Goal: Information Seeking & Learning: Learn about a topic

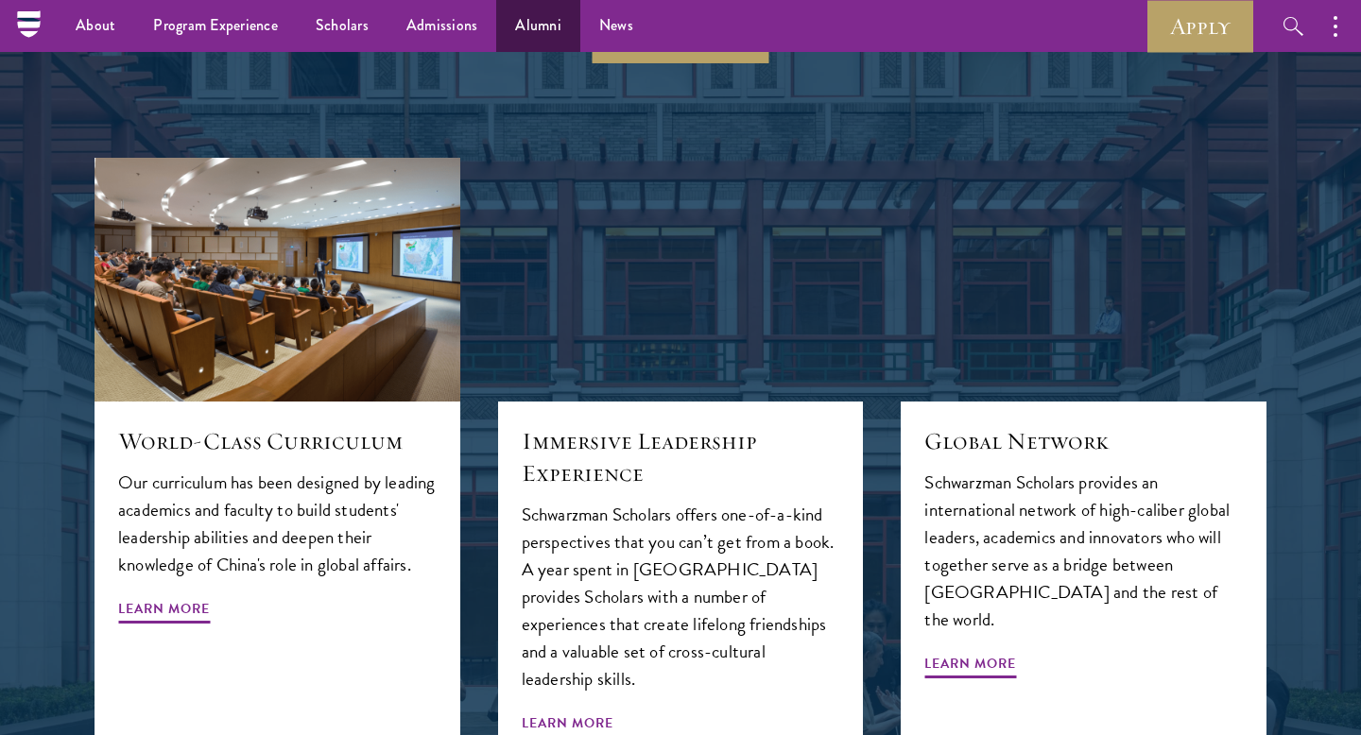
scroll to position [1289, 0]
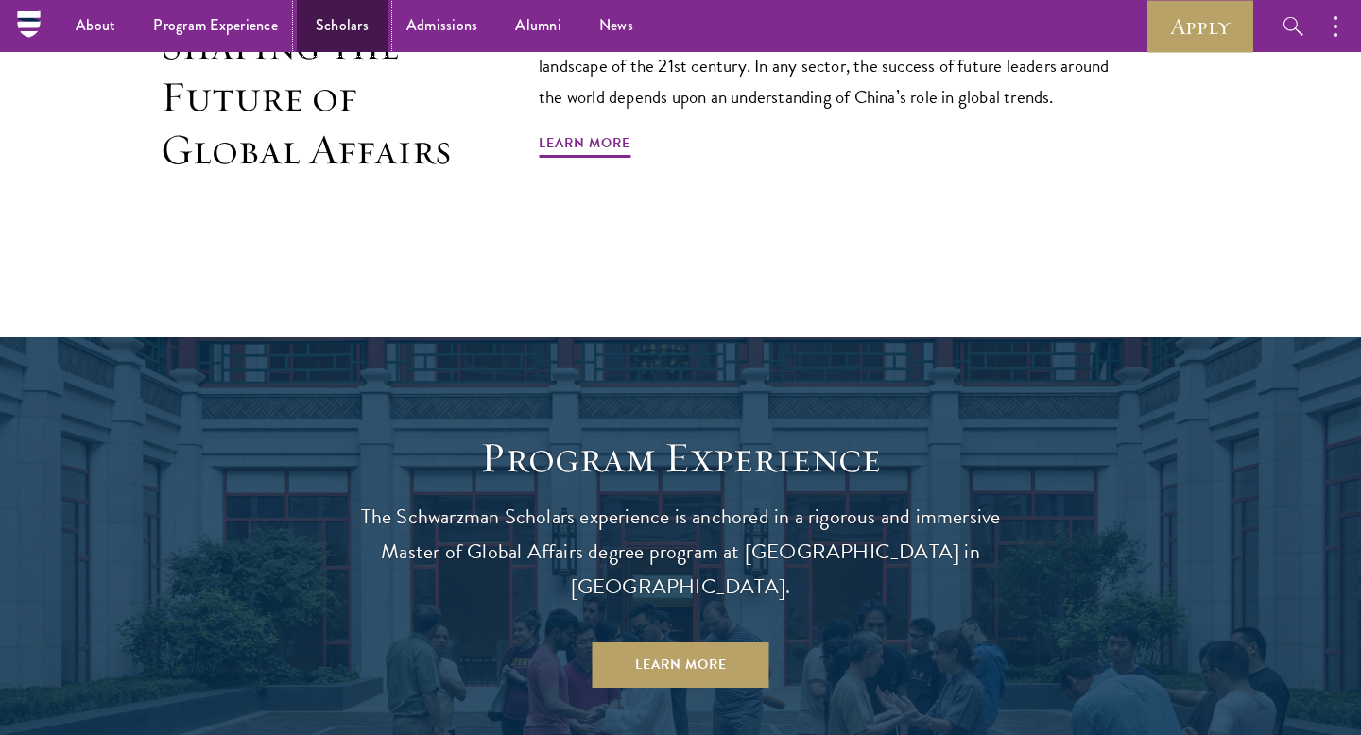
click at [328, 38] on link "Scholars" at bounding box center [342, 26] width 91 height 52
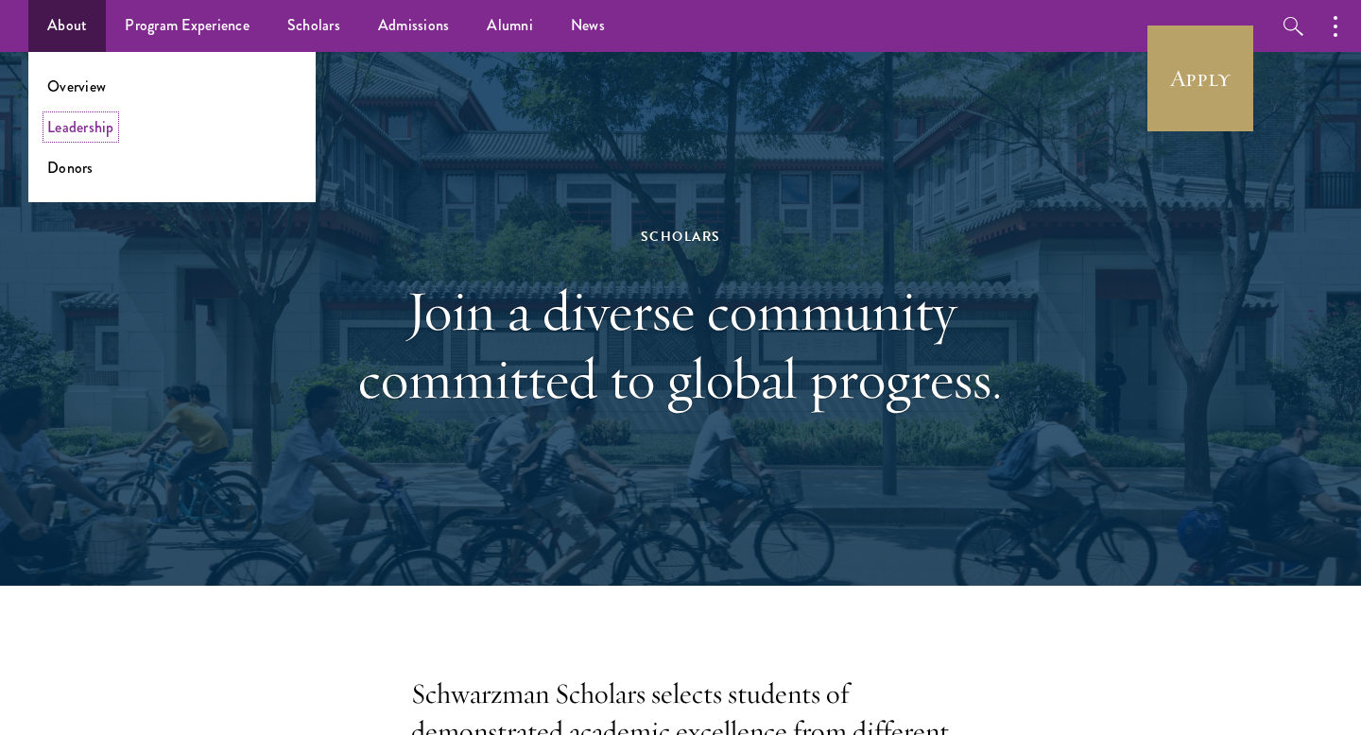
click at [96, 129] on link "Leadership" at bounding box center [80, 127] width 67 height 22
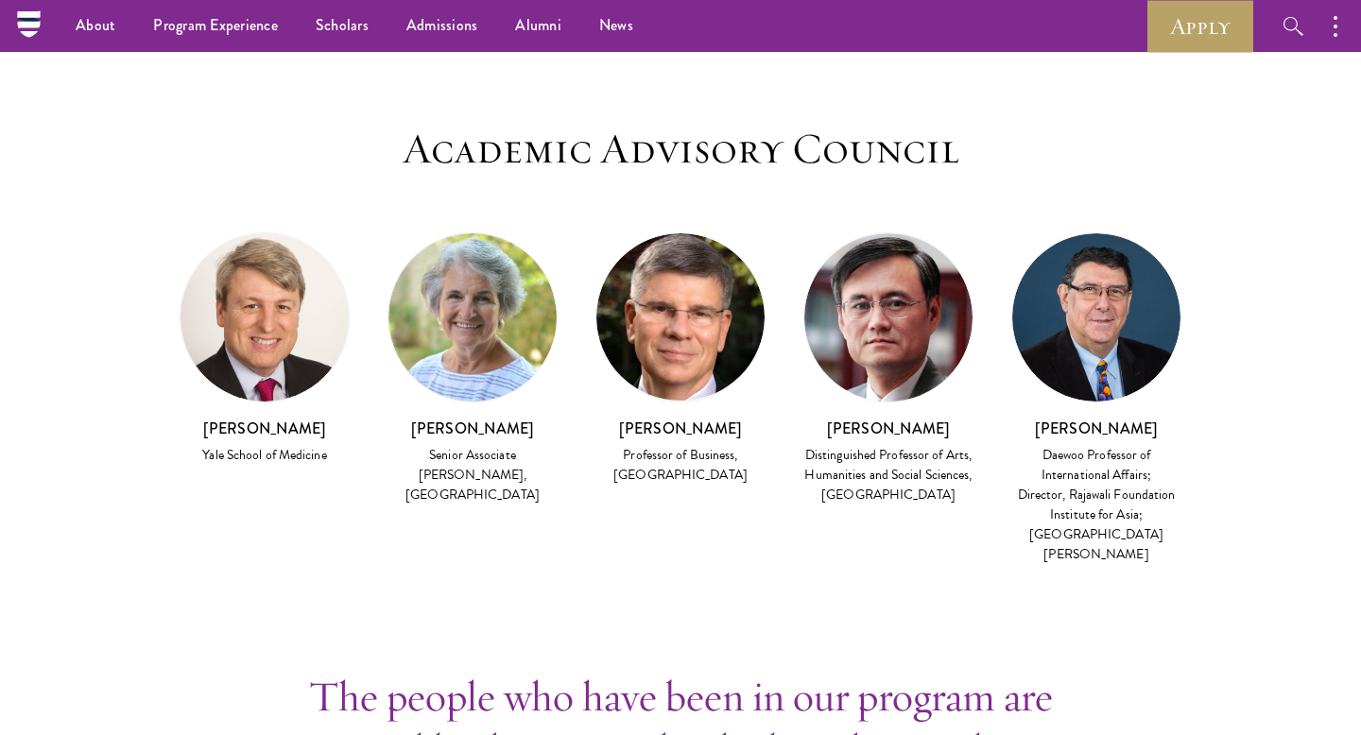
scroll to position [5035, 0]
click at [672, 446] on div "Professor of Business, [GEOGRAPHIC_DATA]" at bounding box center [680, 466] width 170 height 40
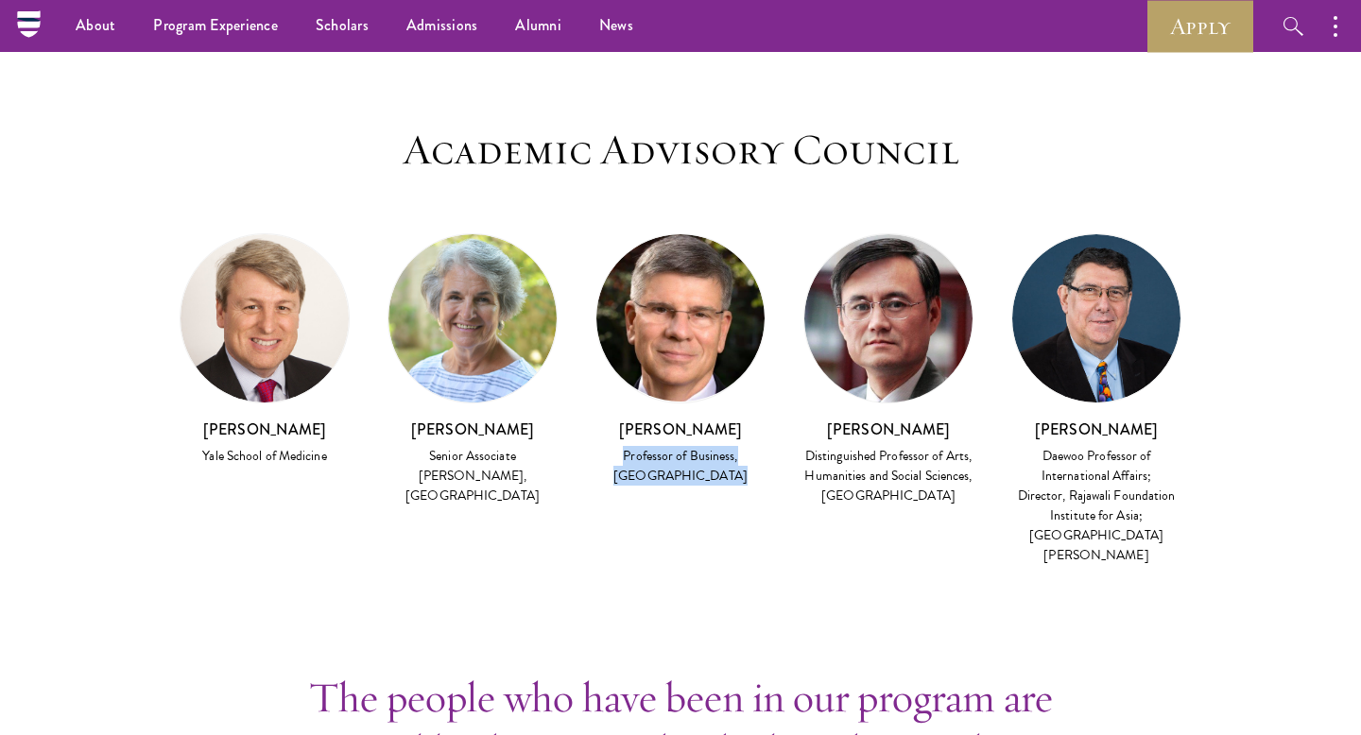
click at [672, 446] on div "Professor of Business, [GEOGRAPHIC_DATA]" at bounding box center [680, 466] width 170 height 40
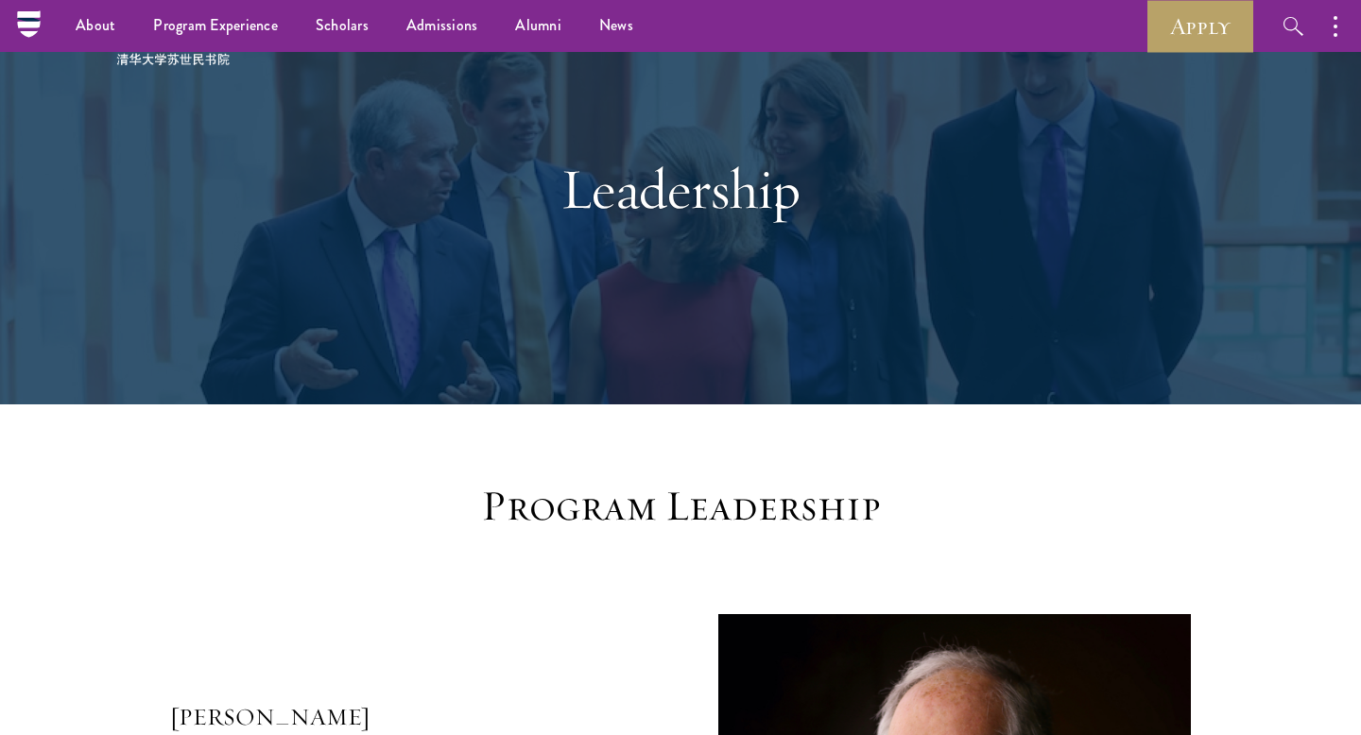
scroll to position [0, 0]
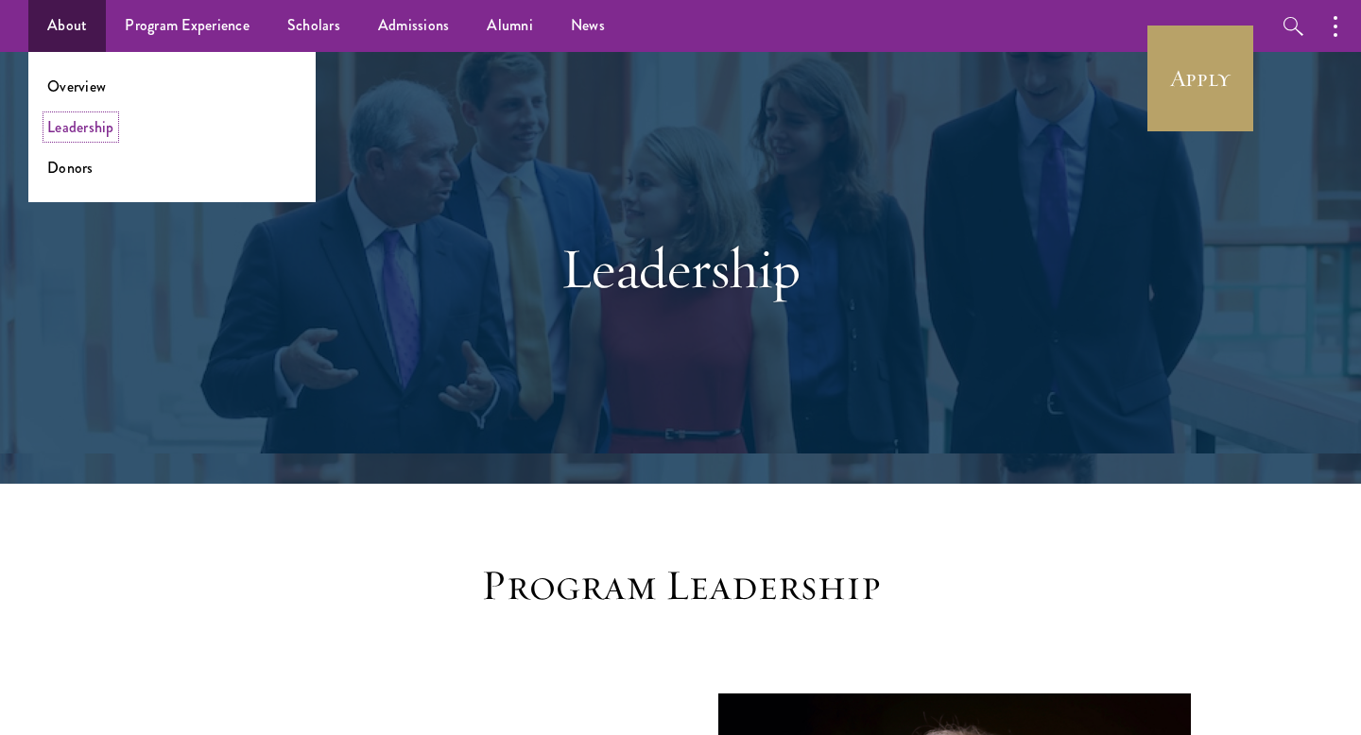
click at [92, 126] on link "Leadership" at bounding box center [80, 127] width 67 height 22
click at [71, 81] on link "Overview" at bounding box center [76, 87] width 59 height 22
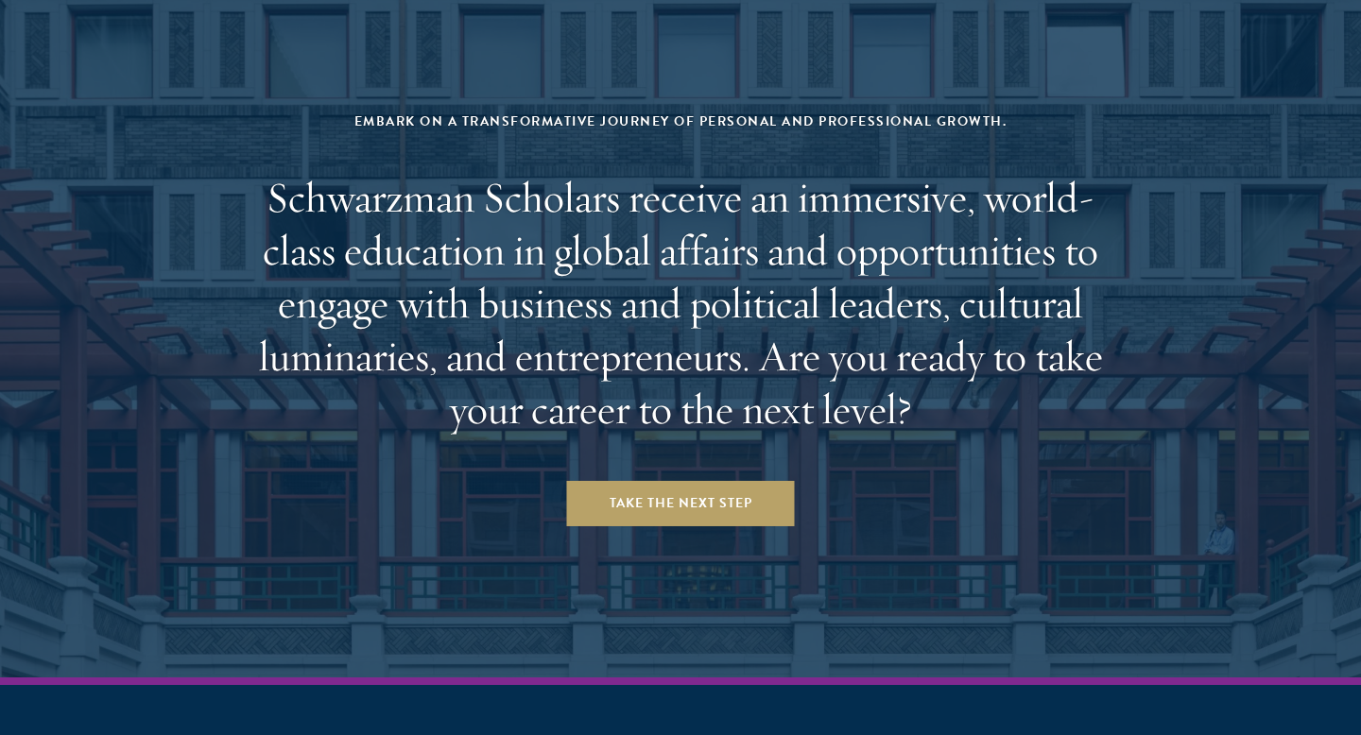
scroll to position [7884, 0]
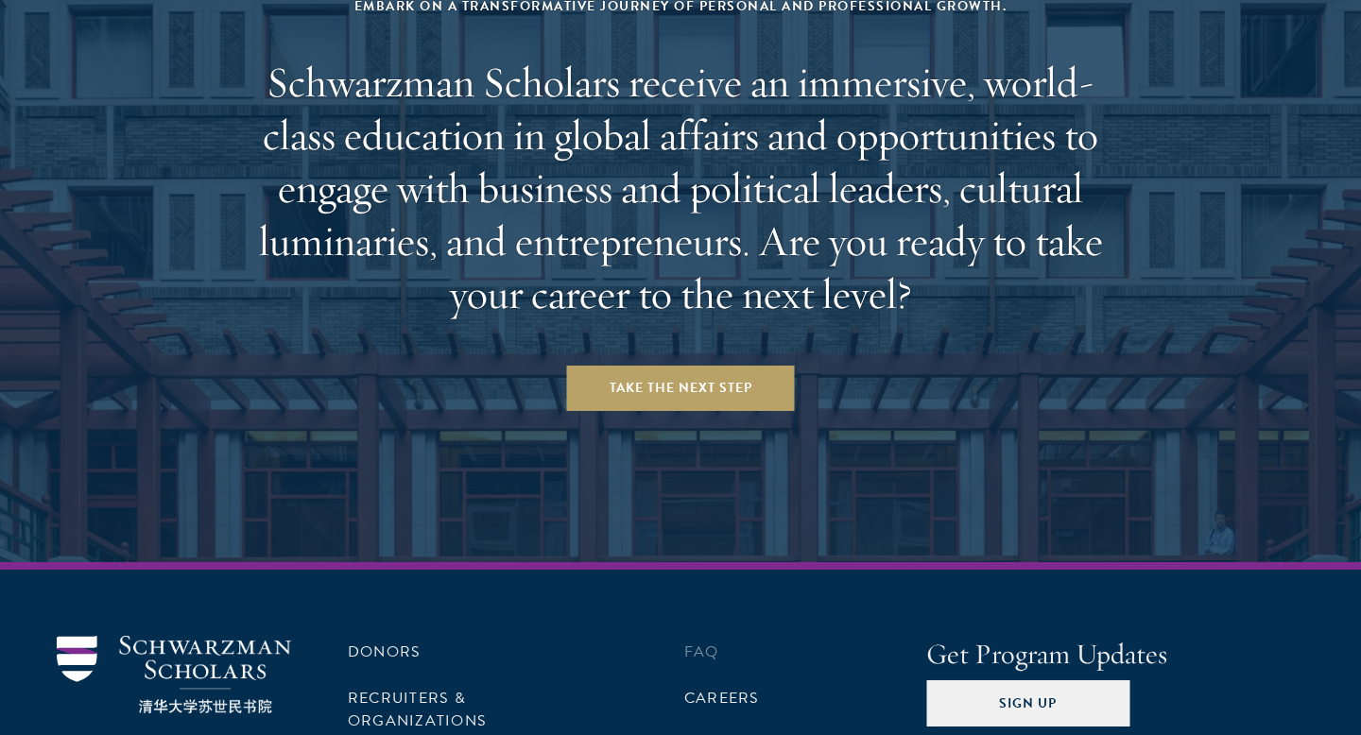
click at [718, 636] on li "FAQ" at bounding box center [805, 652] width 242 height 32
click at [708, 641] on link "FAQ" at bounding box center [701, 652] width 35 height 23
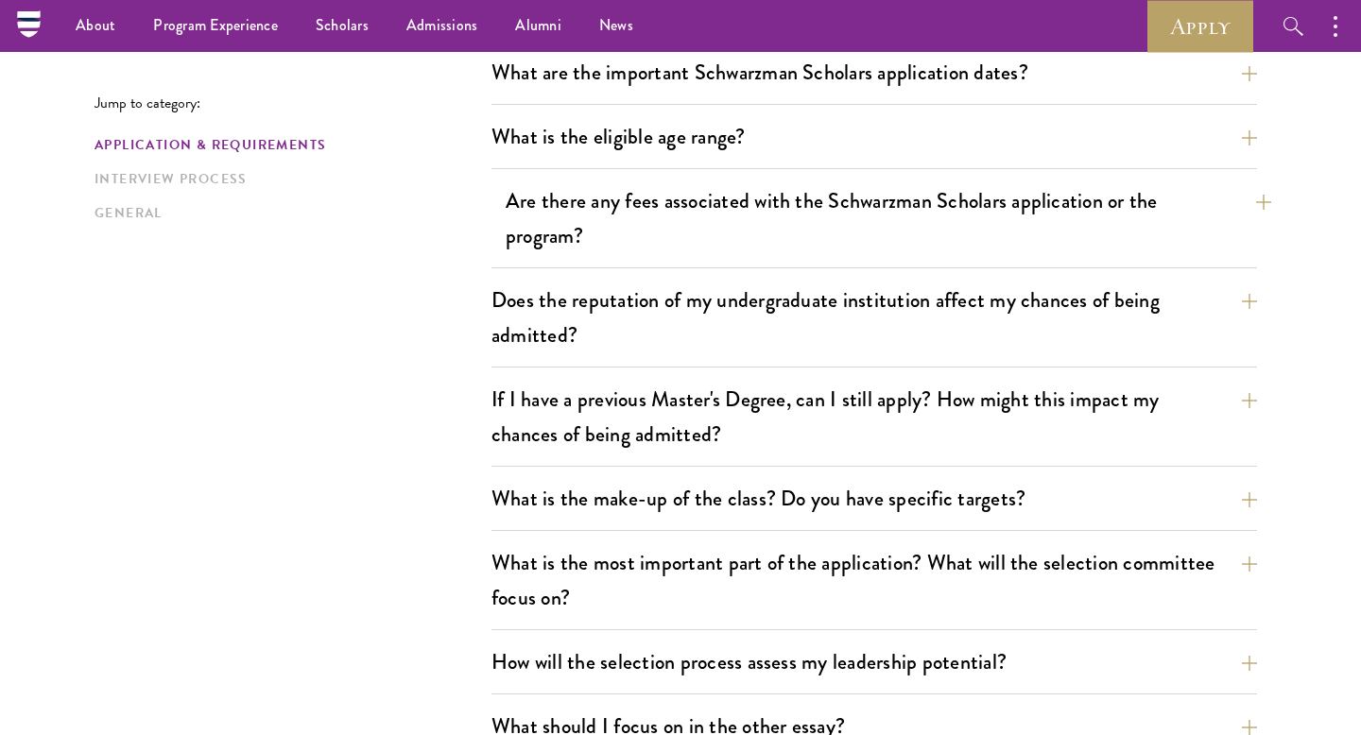
scroll to position [577, 0]
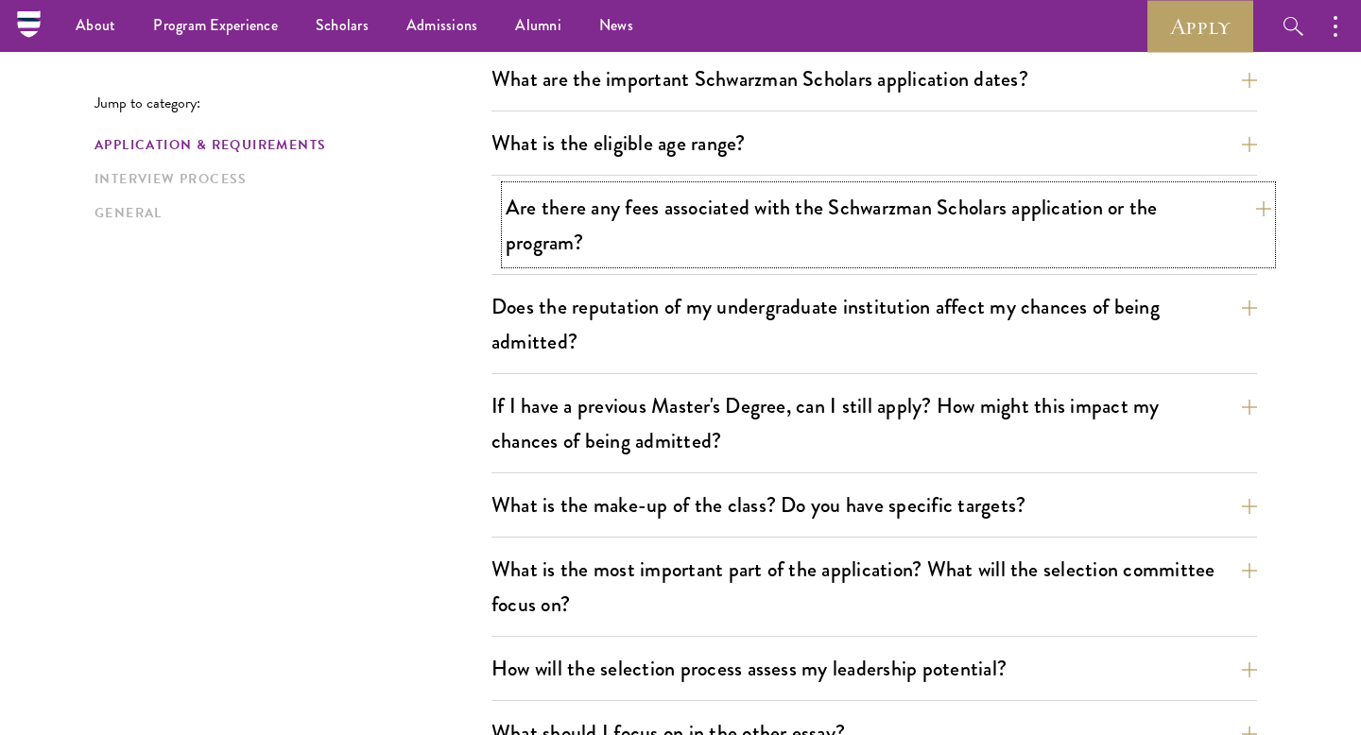
click at [647, 203] on button "Are there any fees associated with the Schwarzman Scholars application or the p…" at bounding box center [888, 224] width 765 height 77
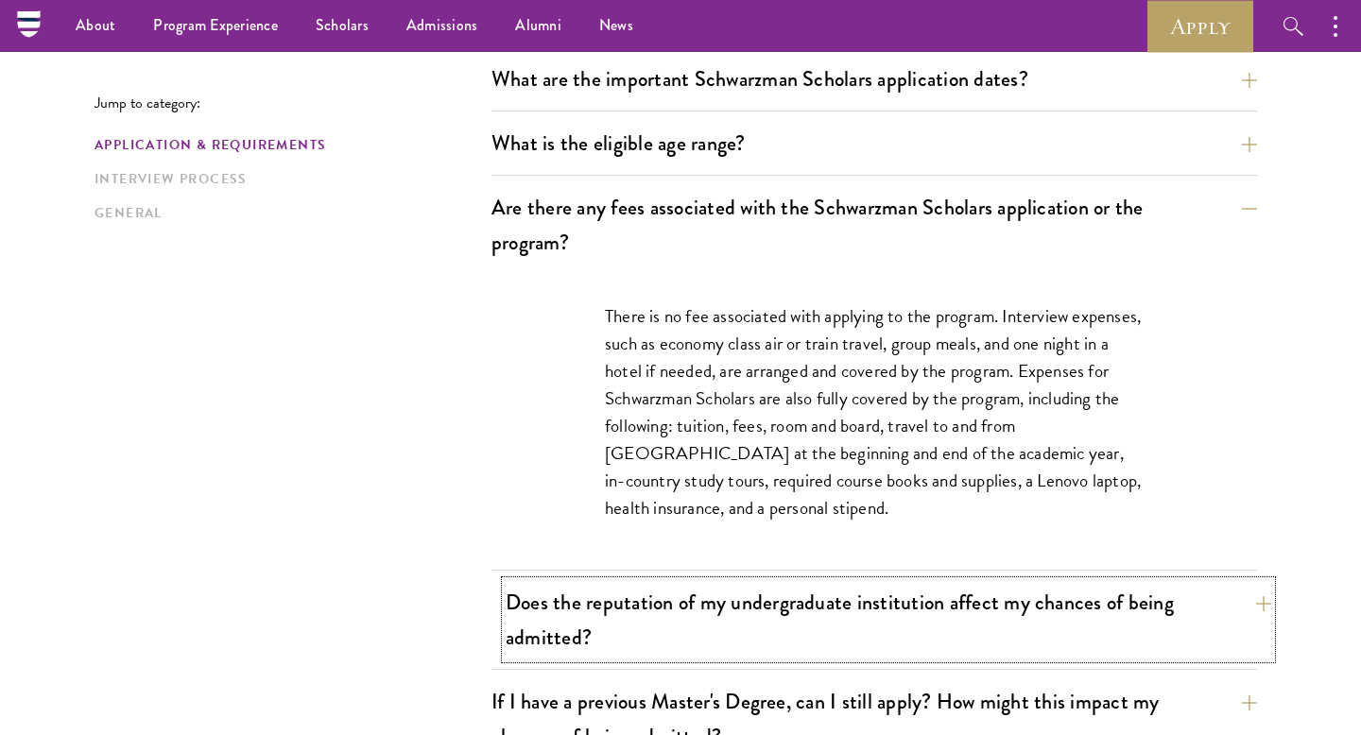
click at [600, 624] on button "Does the reputation of my undergraduate institution affect my chances of being …" at bounding box center [888, 619] width 765 height 77
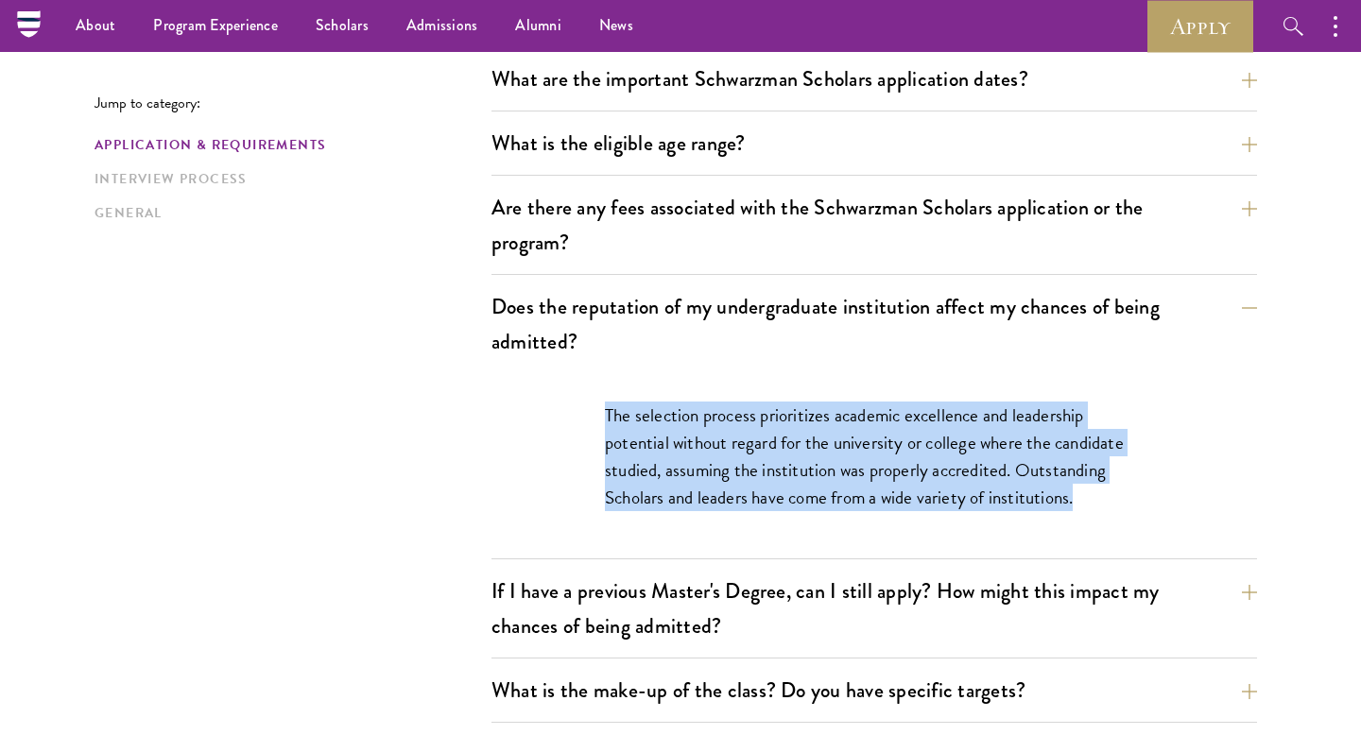
drag, startPoint x: 591, startPoint y: 420, endPoint x: 1119, endPoint y: 498, distance: 533.0
click at [1119, 498] on div "The selection process prioritizes academic excellence and leadership potential …" at bounding box center [874, 465] width 652 height 185
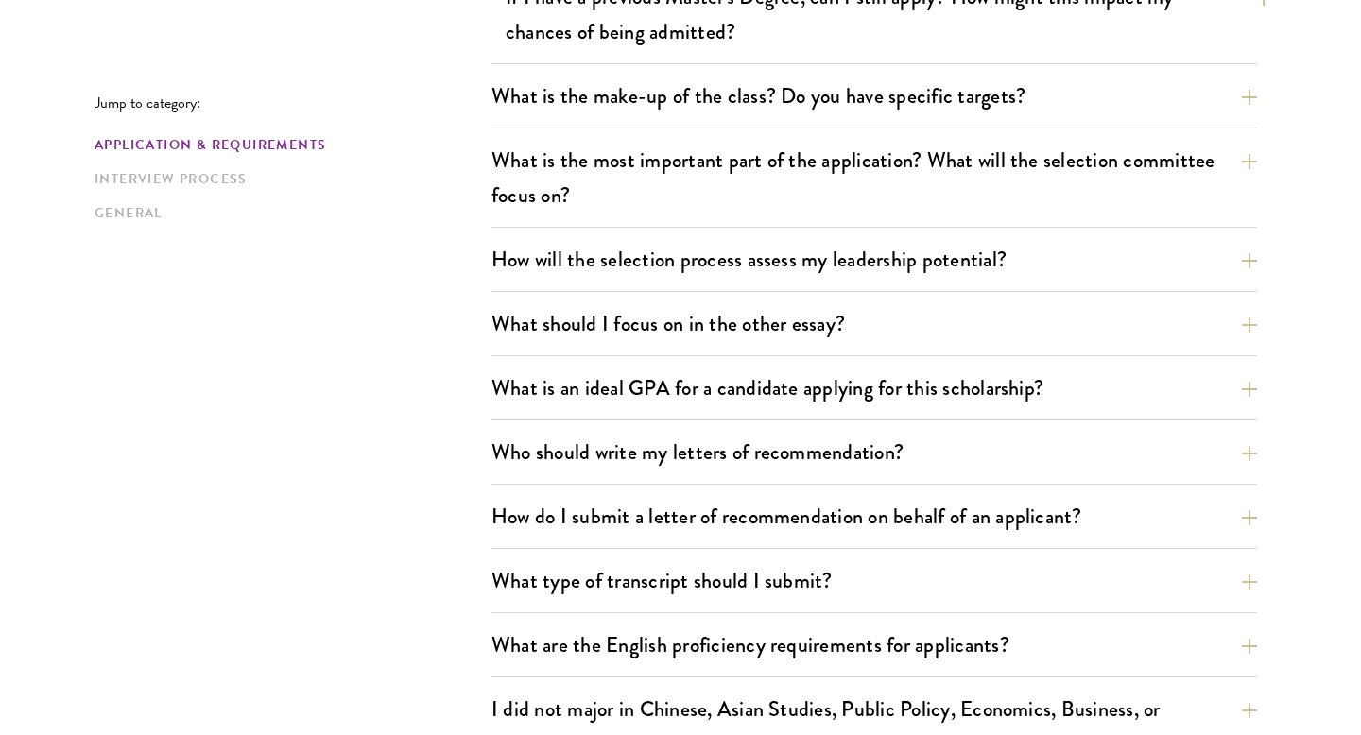
scroll to position [1215, 0]
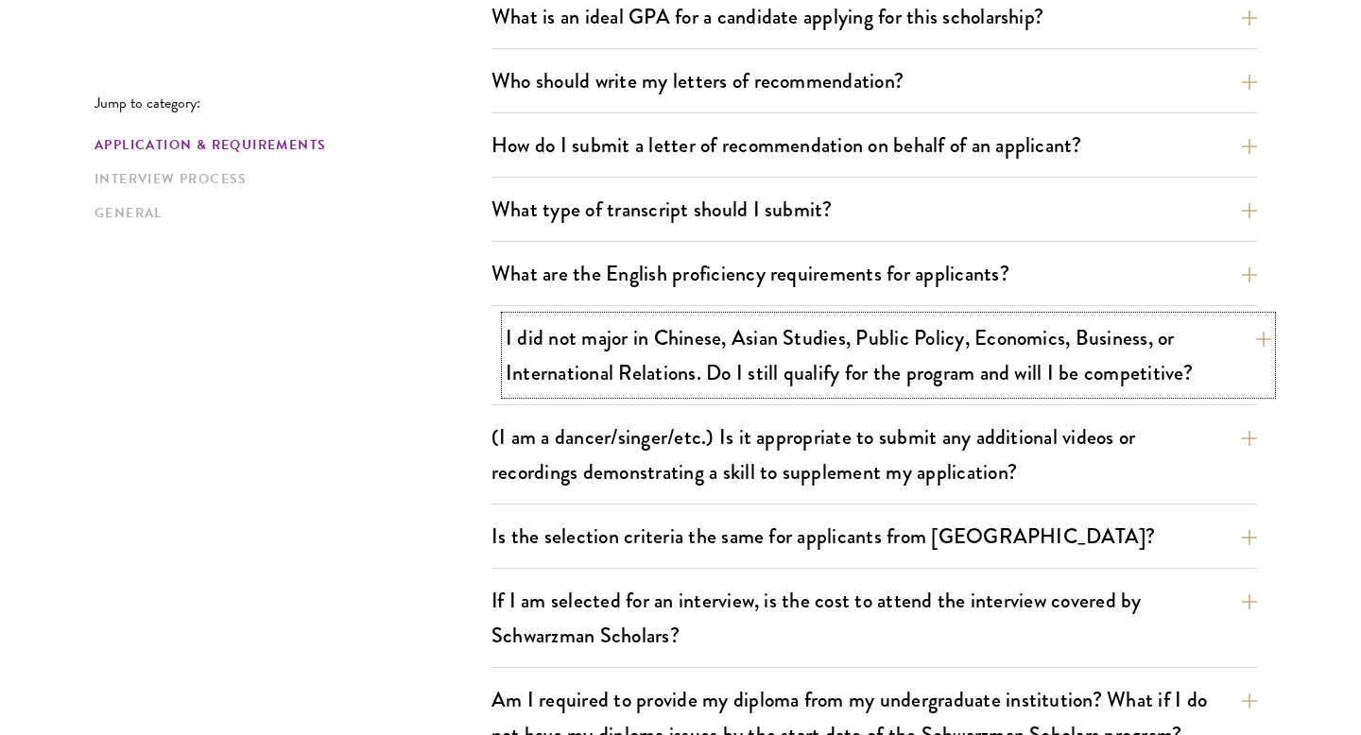
click at [1030, 365] on button "I did not major in Chinese, Asian Studies, Public Policy, Economics, Business, …" at bounding box center [888, 355] width 765 height 77
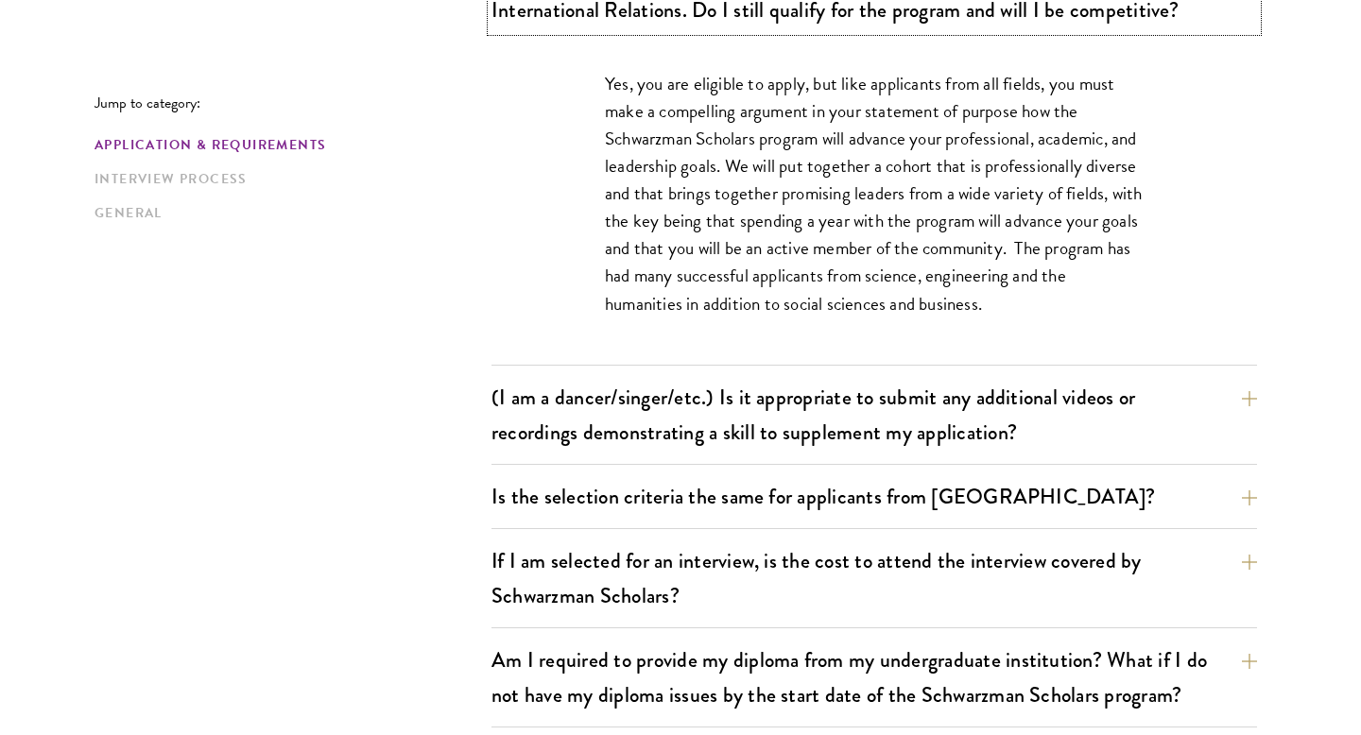
scroll to position [1786, 0]
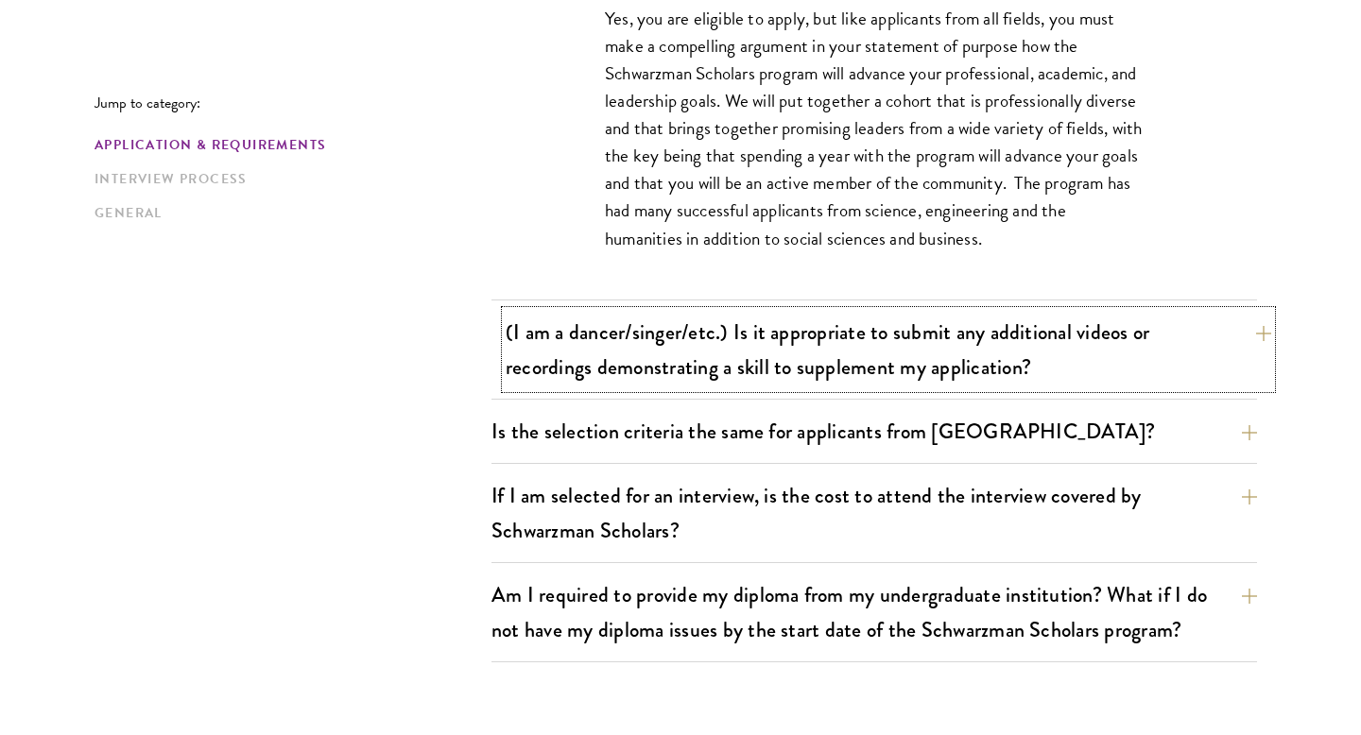
click at [929, 355] on button "(I am a dancer/singer/etc.) Is it appropriate to submit any additional videos o…" at bounding box center [888, 349] width 765 height 77
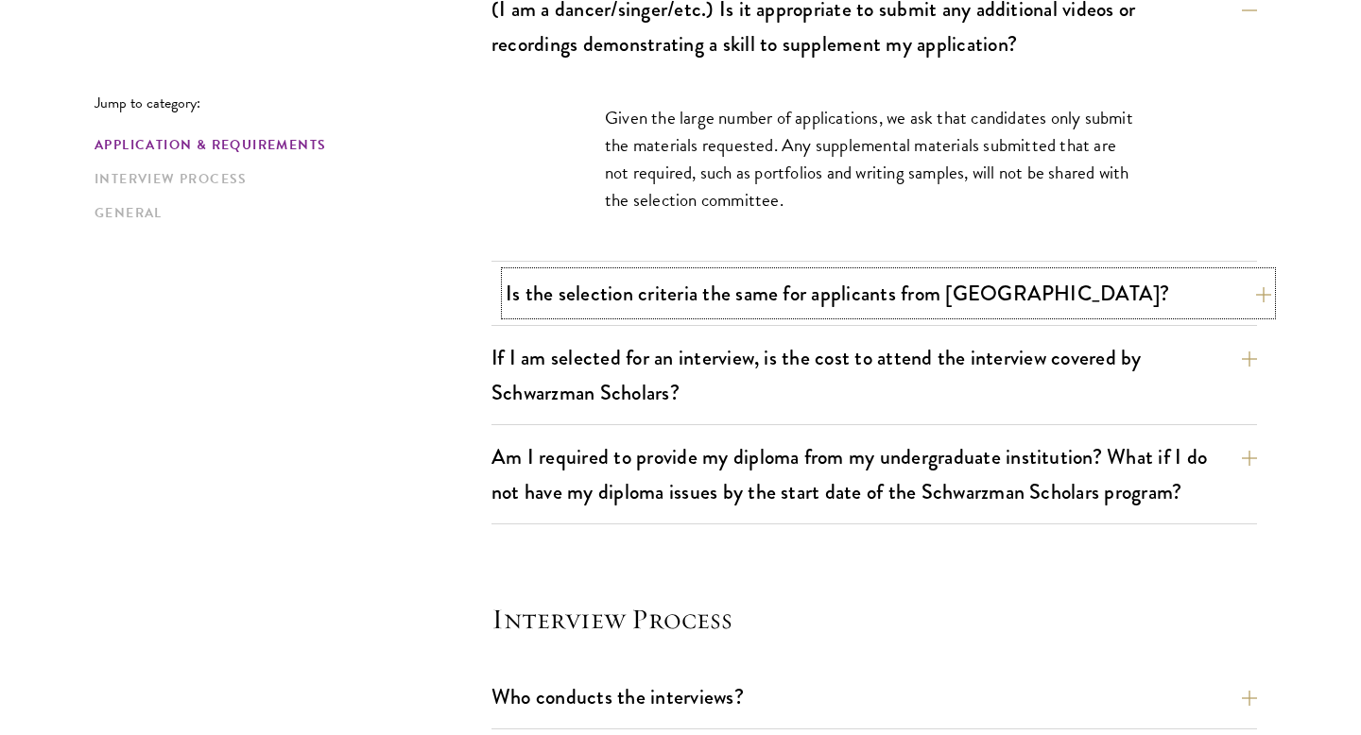
click at [885, 296] on button "Is the selection criteria the same for applicants from China?" at bounding box center [888, 293] width 765 height 43
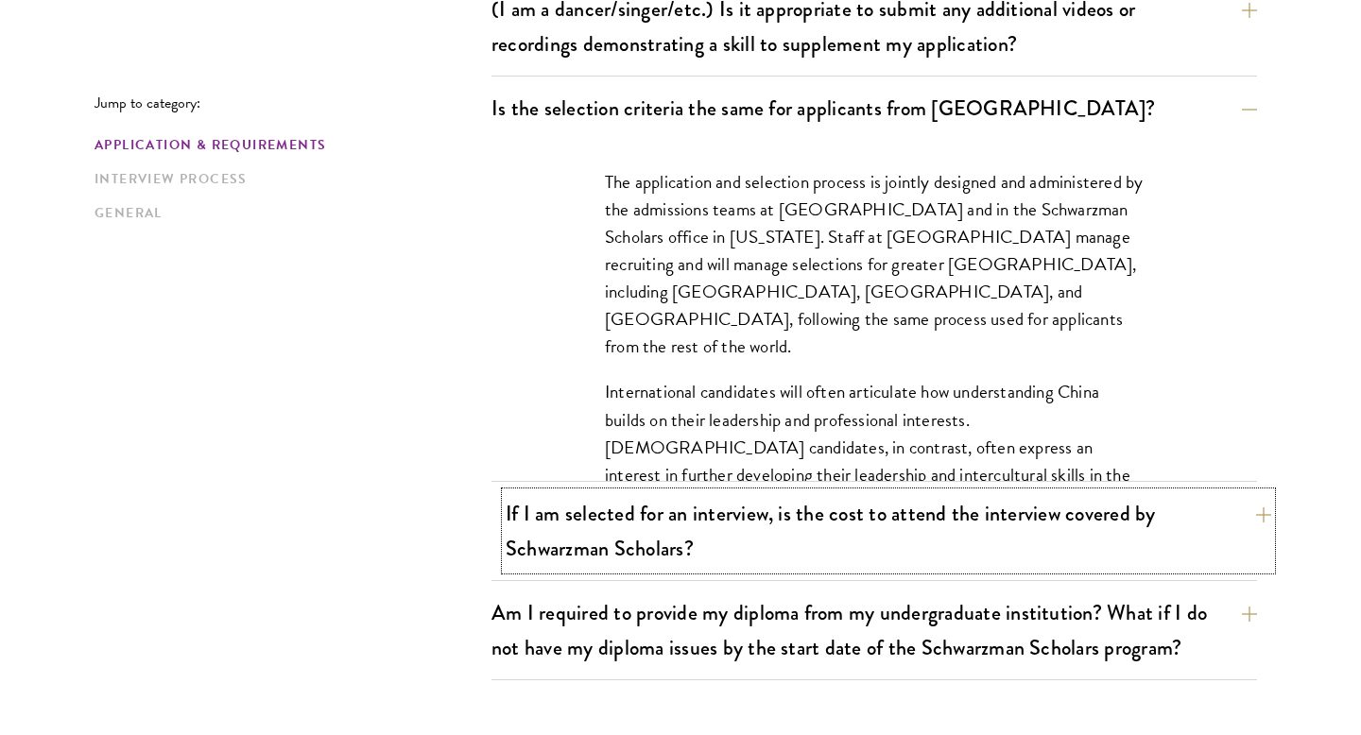
click at [851, 506] on button "If I am selected for an interview, is the cost to attend the interview covered …" at bounding box center [888, 530] width 765 height 77
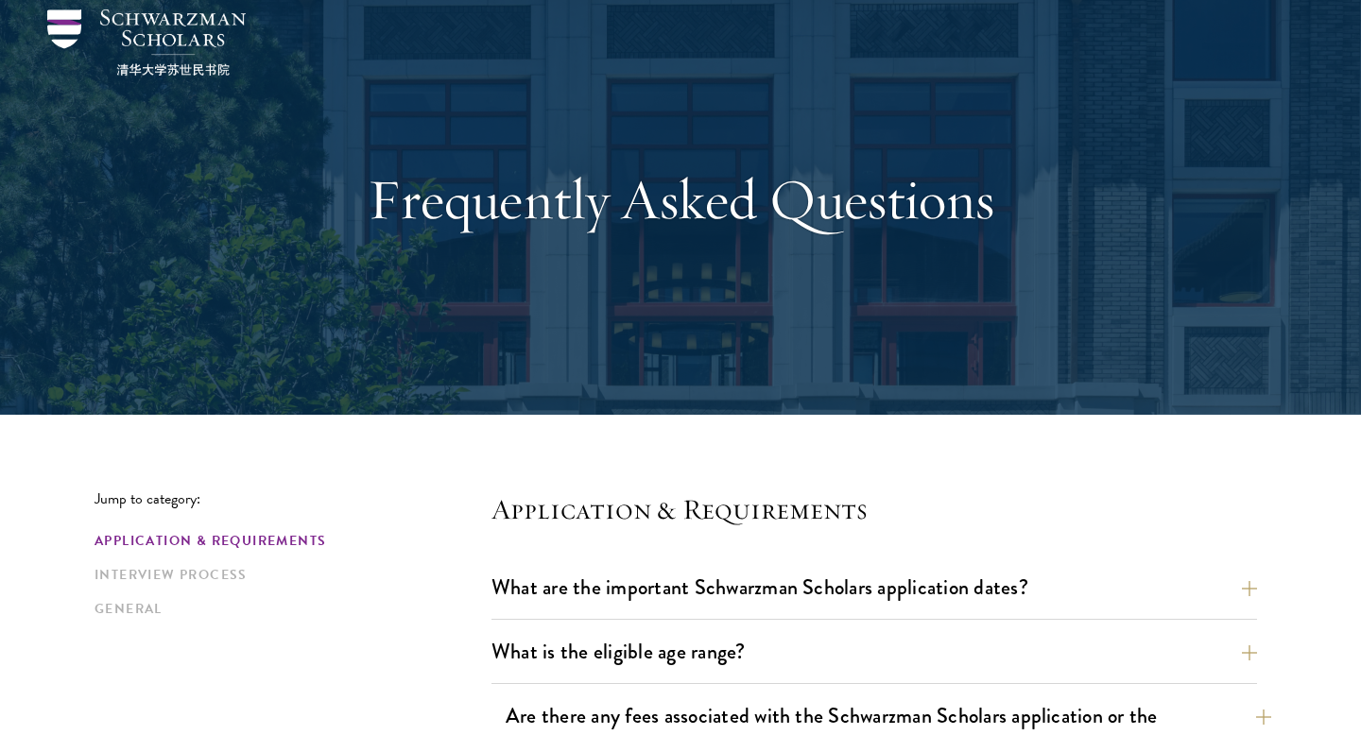
scroll to position [0, 0]
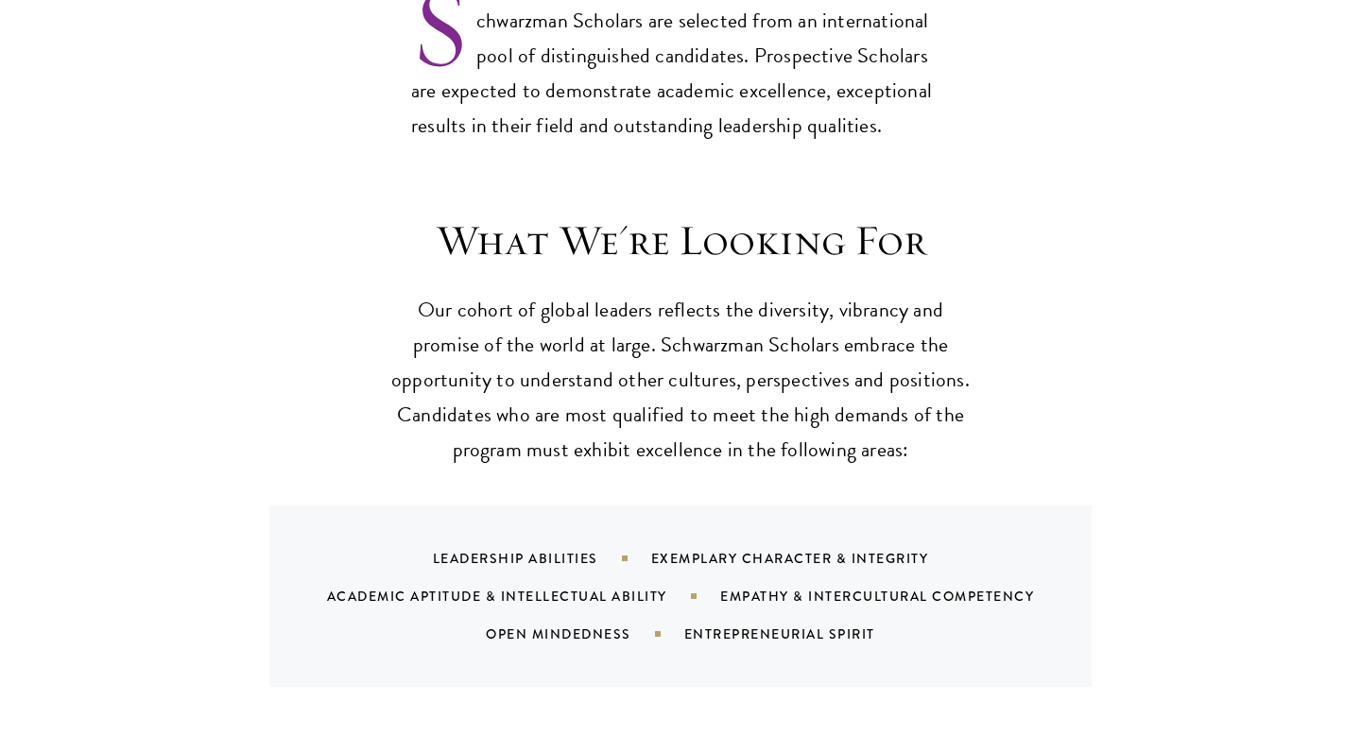
scroll to position [1785, 0]
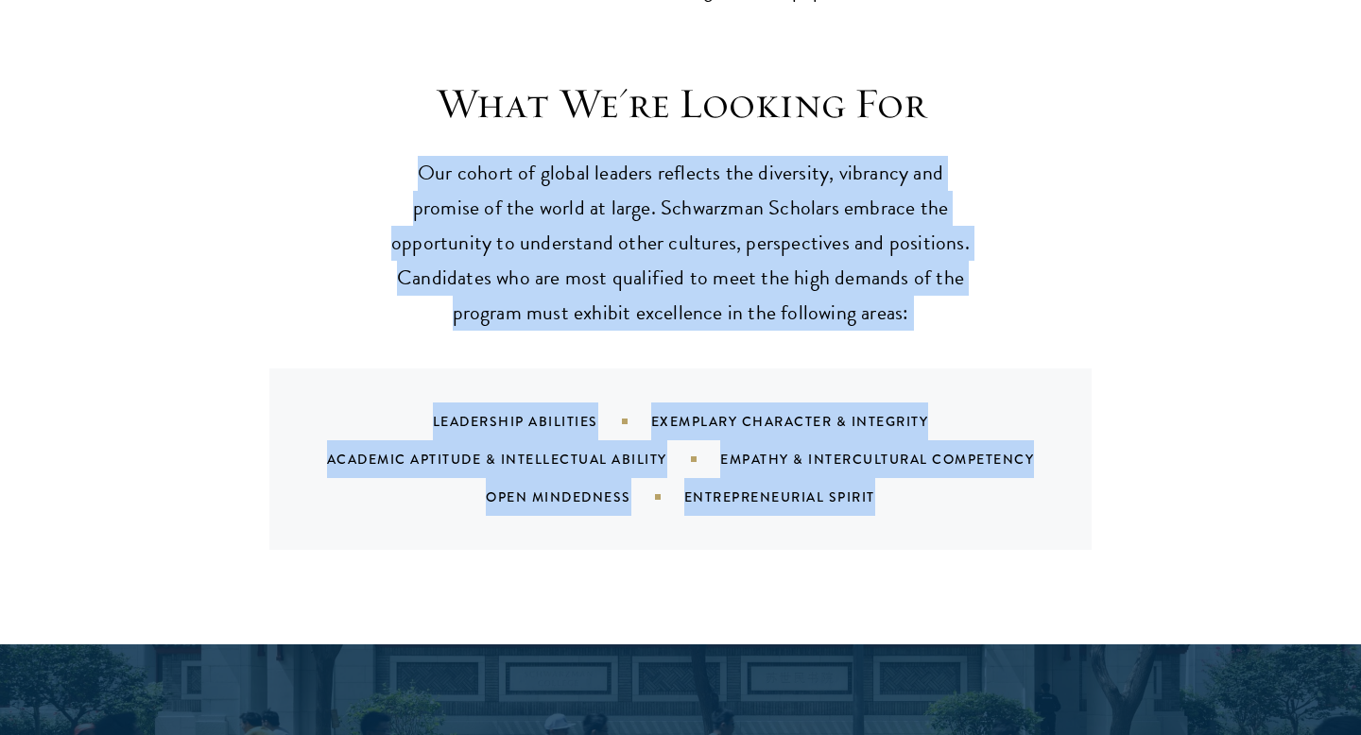
drag, startPoint x: 429, startPoint y: 128, endPoint x: 896, endPoint y: 462, distance: 574.2
click at [896, 462] on div "What We're Looking For Our cohort of global leaders reflects the diversity, vib…" at bounding box center [680, 313] width 1020 height 472
copy div "Our cohort of global leaders reflects the diversity, vibrancy and promise of th…"
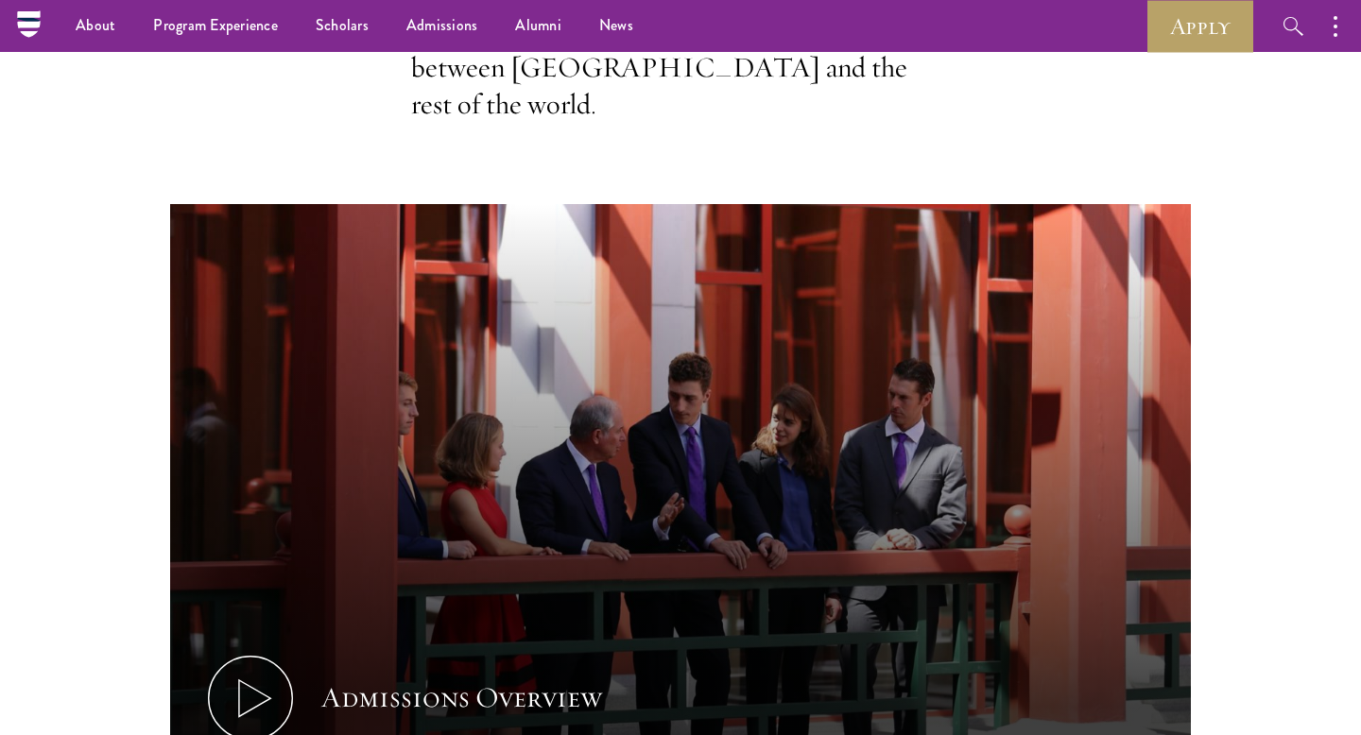
scroll to position [0, 0]
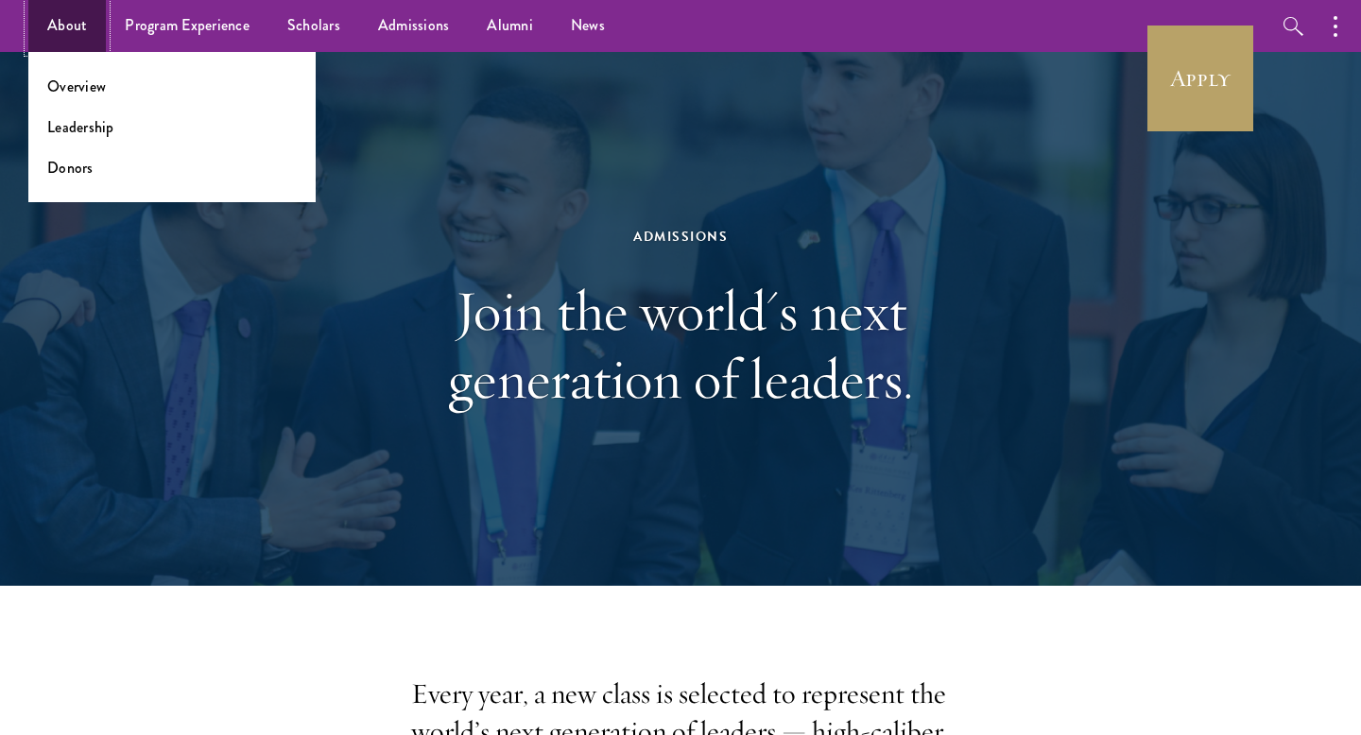
click at [77, 26] on link "About" at bounding box center [66, 26] width 77 height 52
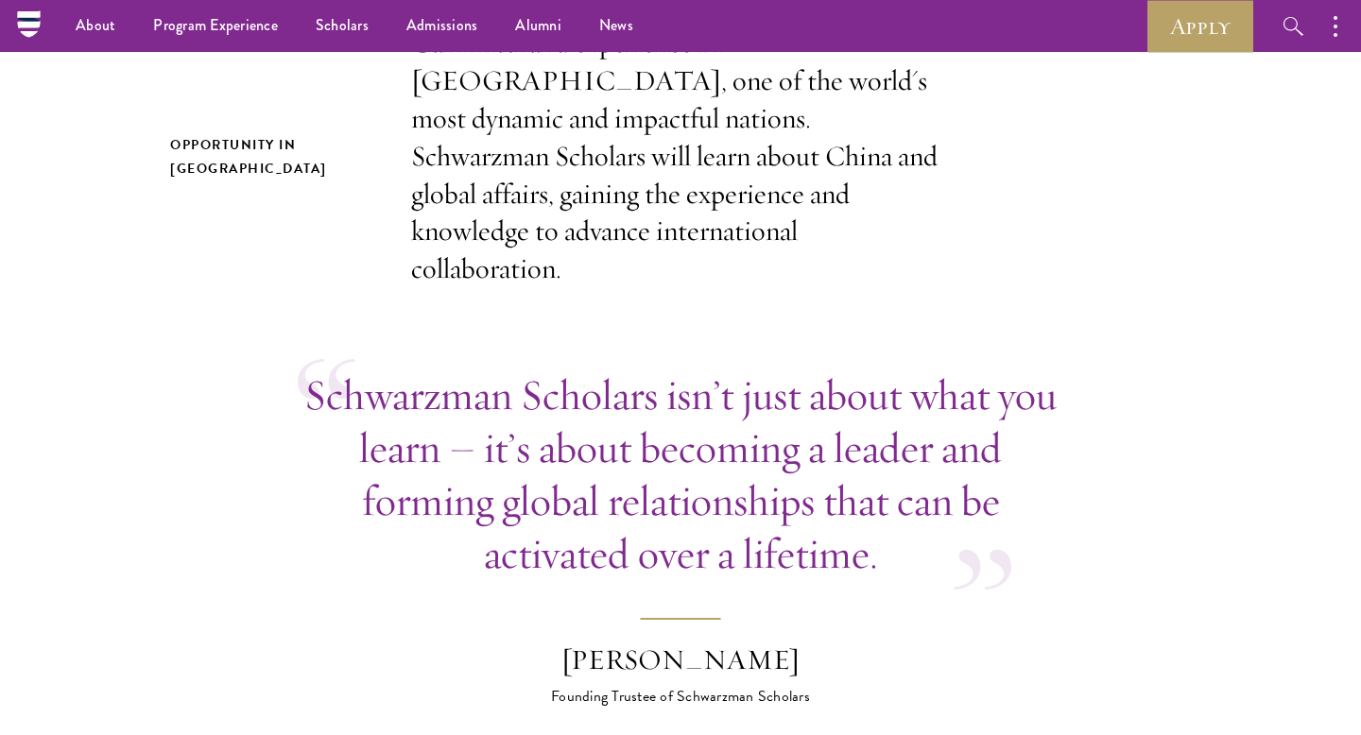
scroll to position [573, 0]
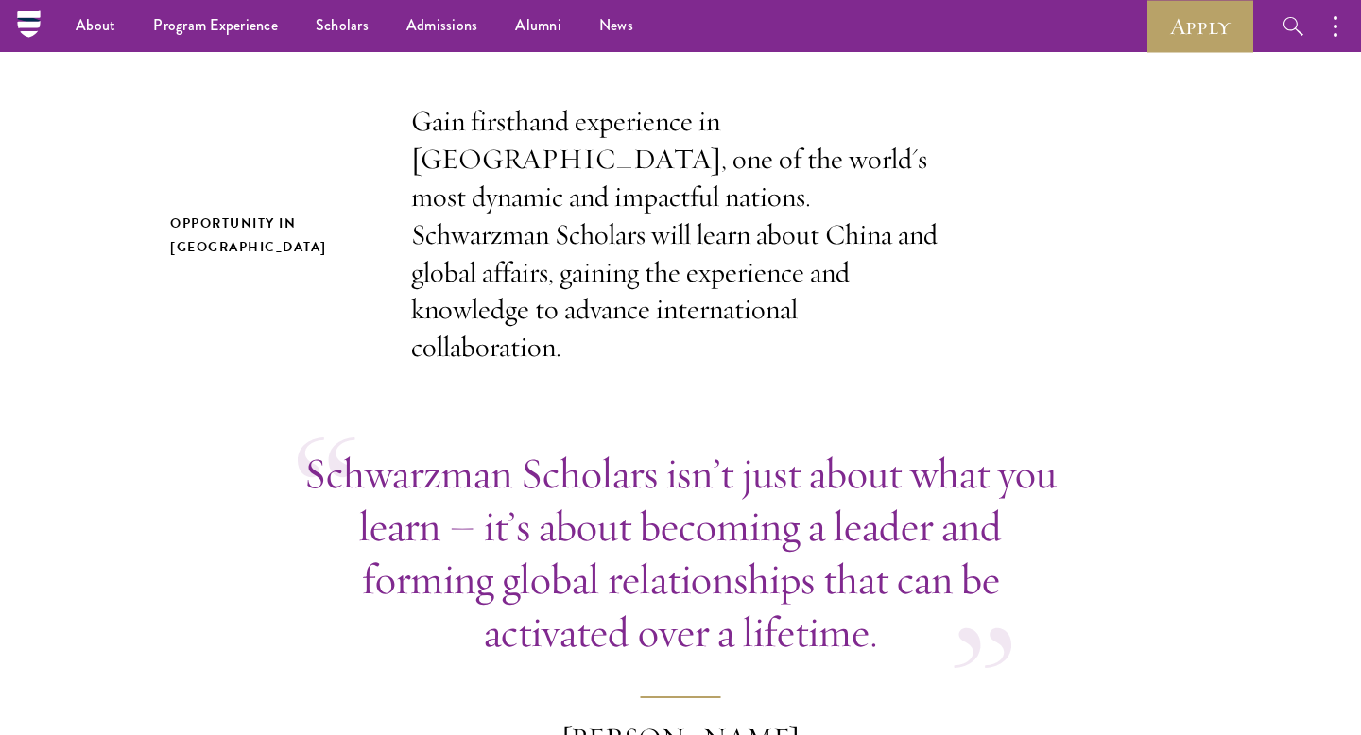
click at [478, 181] on p "Gain firsthand experience in [GEOGRAPHIC_DATA], one of the world's most dynamic…" at bounding box center [680, 235] width 539 height 264
click at [479, 182] on p "Gain firsthand experience in [GEOGRAPHIC_DATA], one of the world's most dynamic…" at bounding box center [680, 235] width 539 height 264
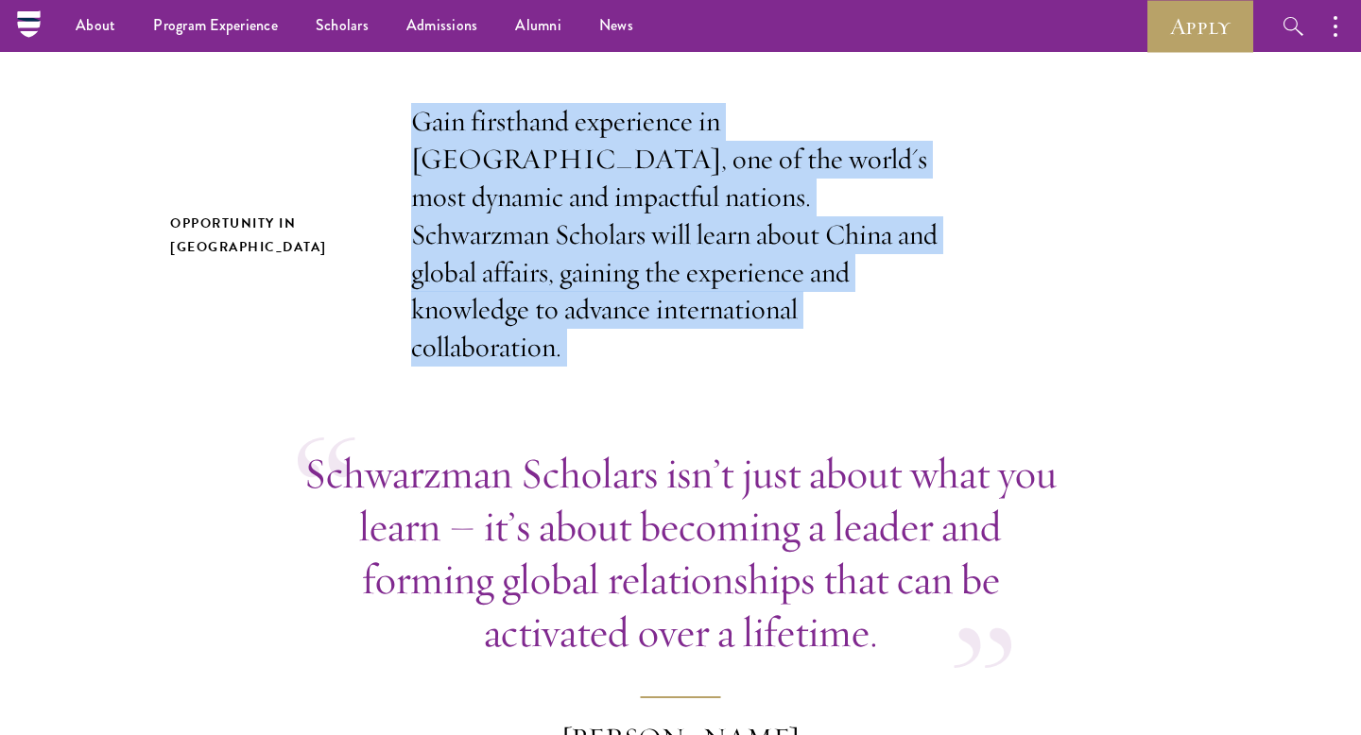
click at [479, 182] on p "Gain firsthand experience in [GEOGRAPHIC_DATA], one of the world's most dynamic…" at bounding box center [680, 235] width 539 height 264
copy section "Gain firsthand experience in [GEOGRAPHIC_DATA], one of the world's most dynamic…"
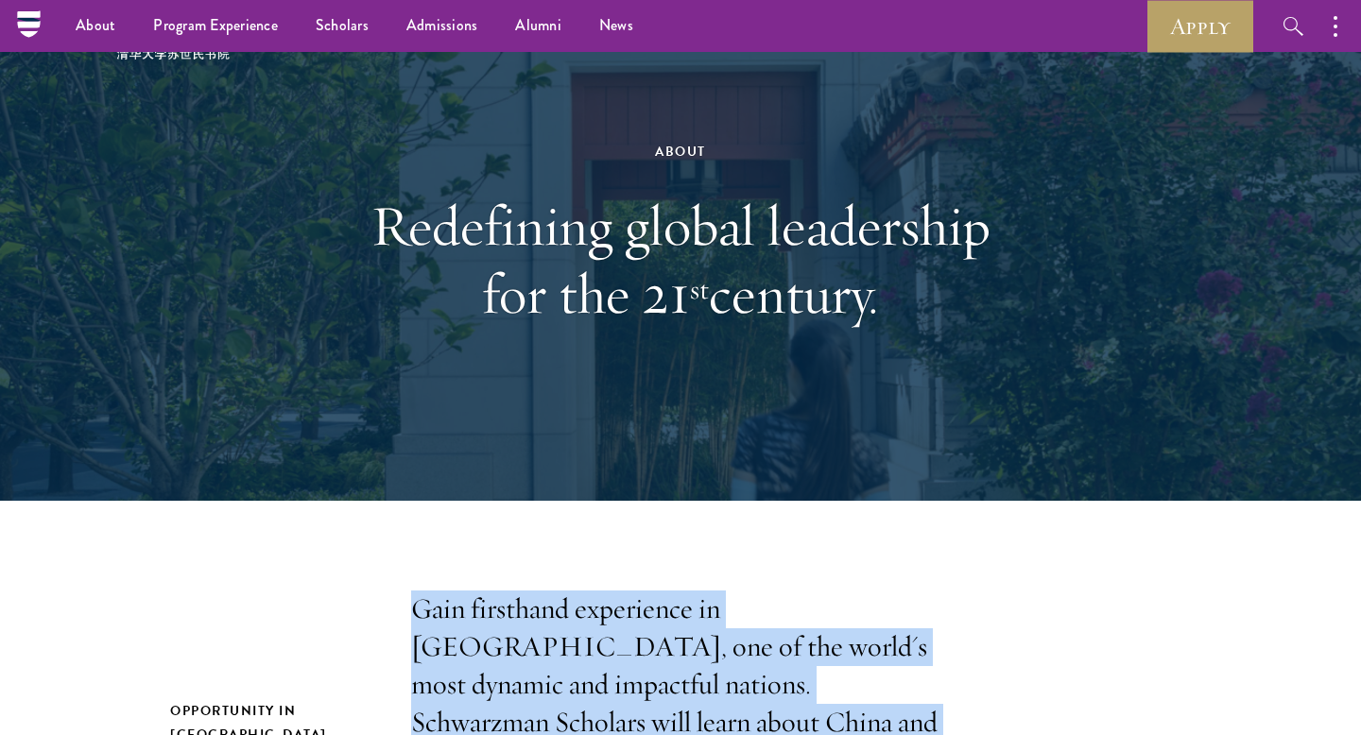
scroll to position [0, 0]
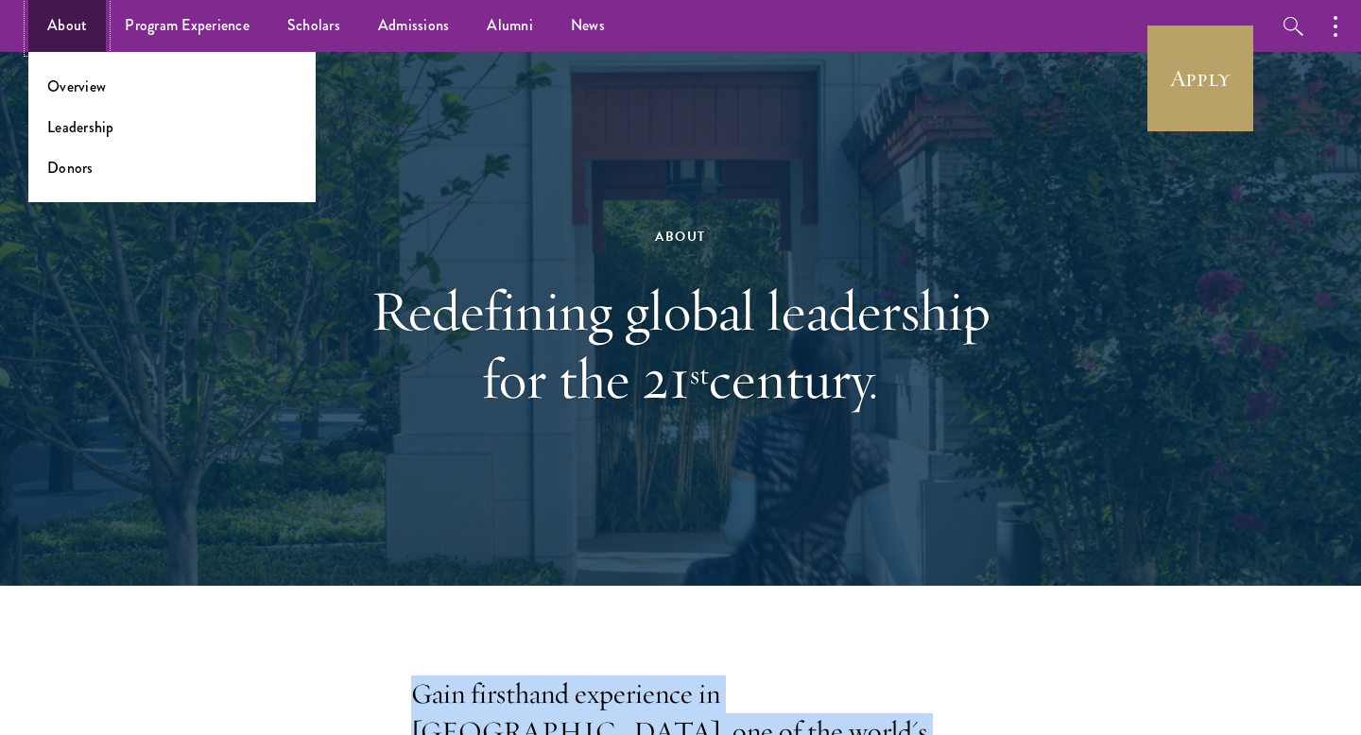
click at [54, 23] on link "About" at bounding box center [66, 26] width 77 height 52
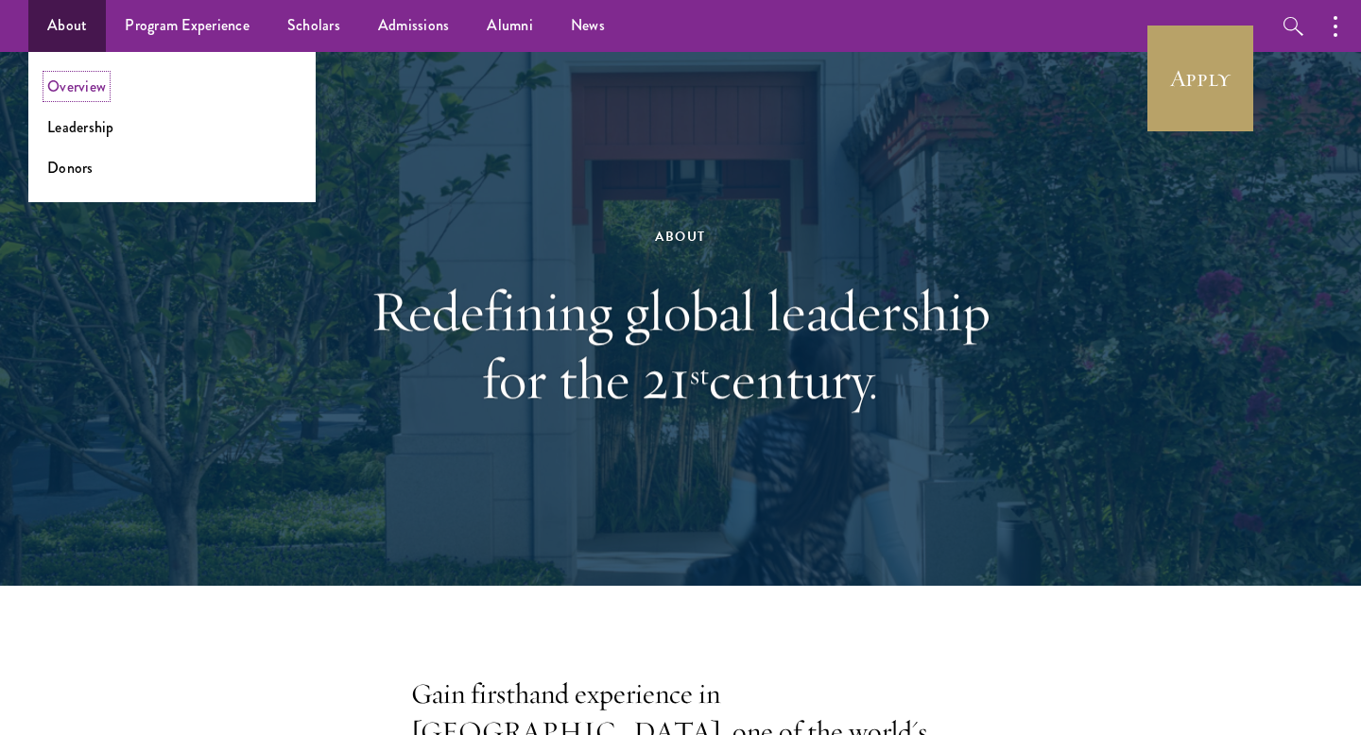
click at [94, 86] on link "Overview" at bounding box center [76, 87] width 59 height 22
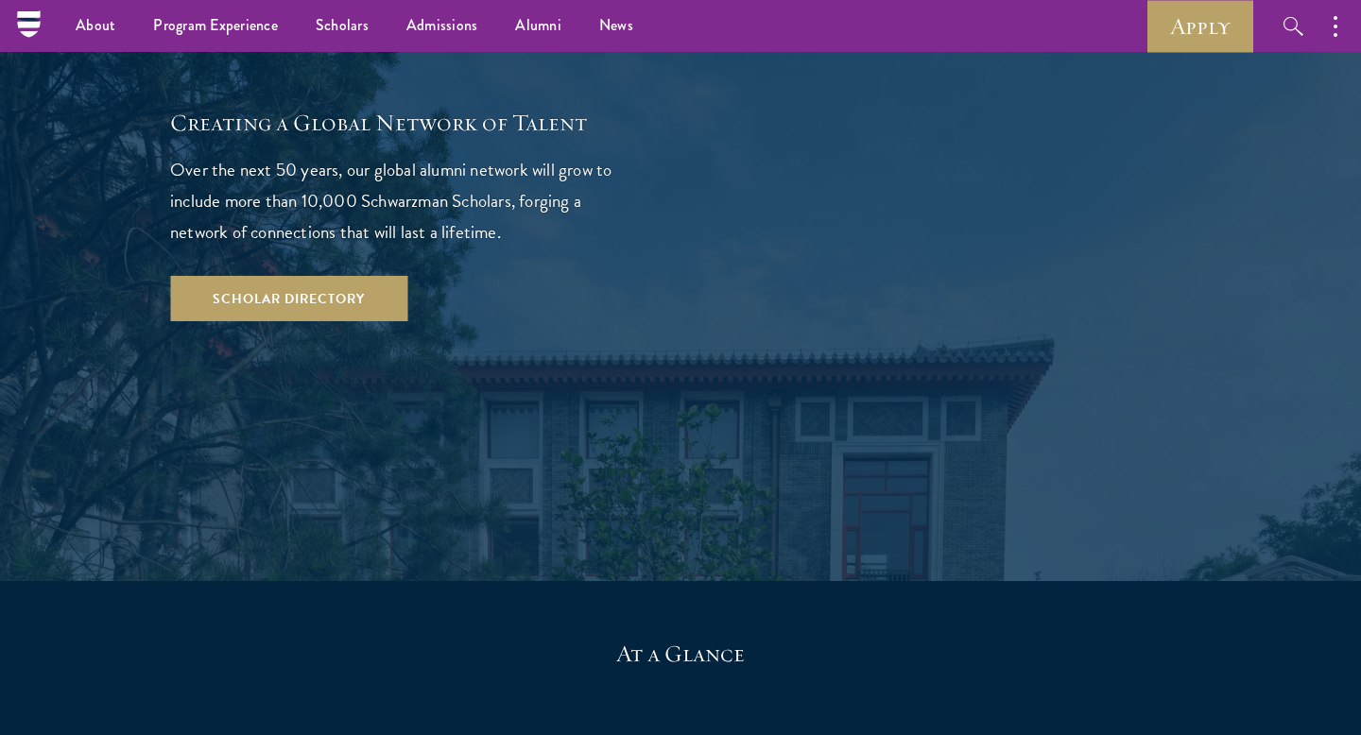
scroll to position [3279, 0]
